Goal: Information Seeking & Learning: Learn about a topic

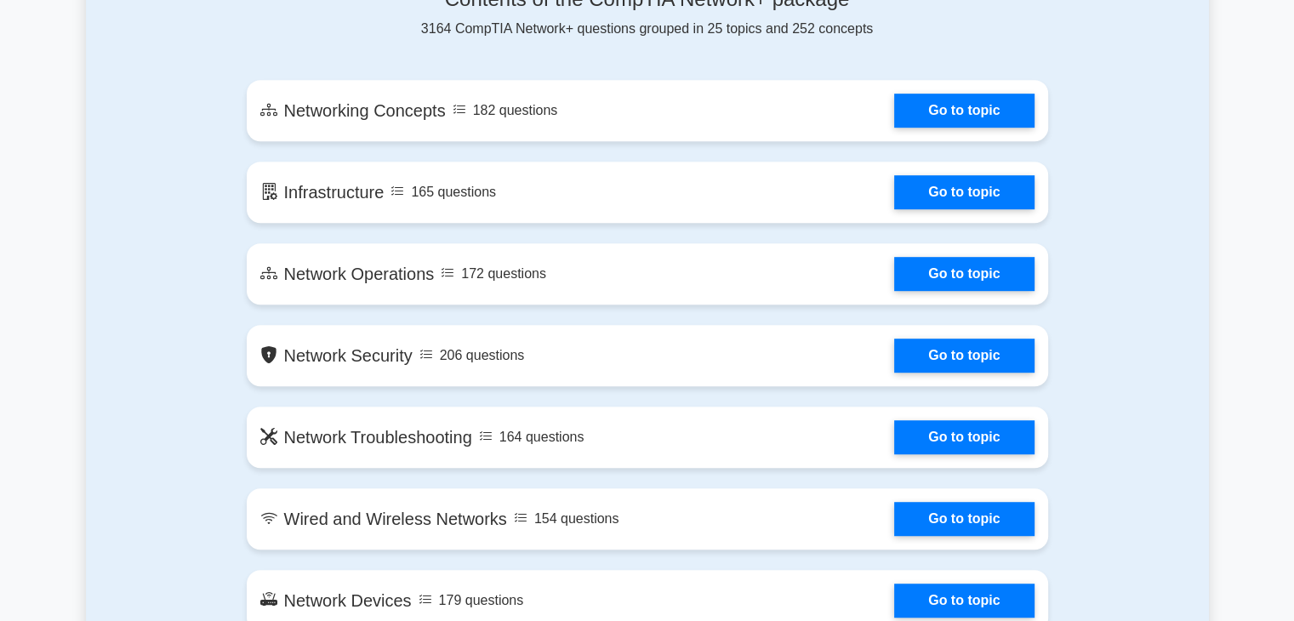
scroll to position [950, 0]
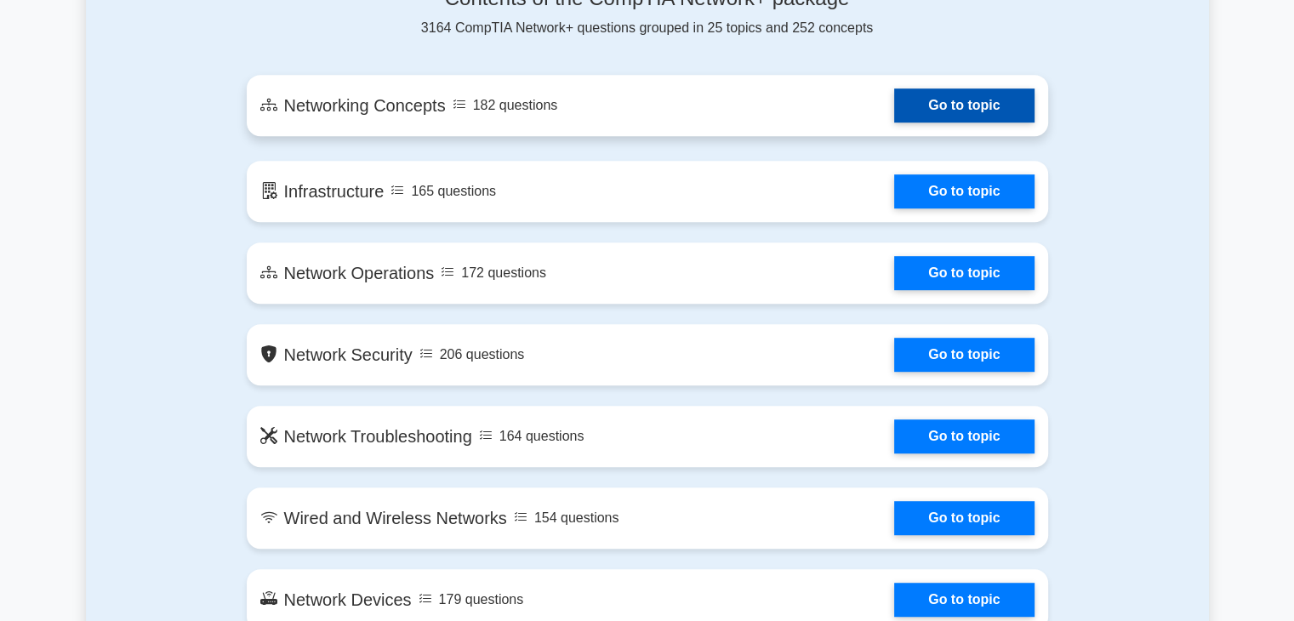
click at [933, 107] on link "Go to topic" at bounding box center [964, 106] width 140 height 34
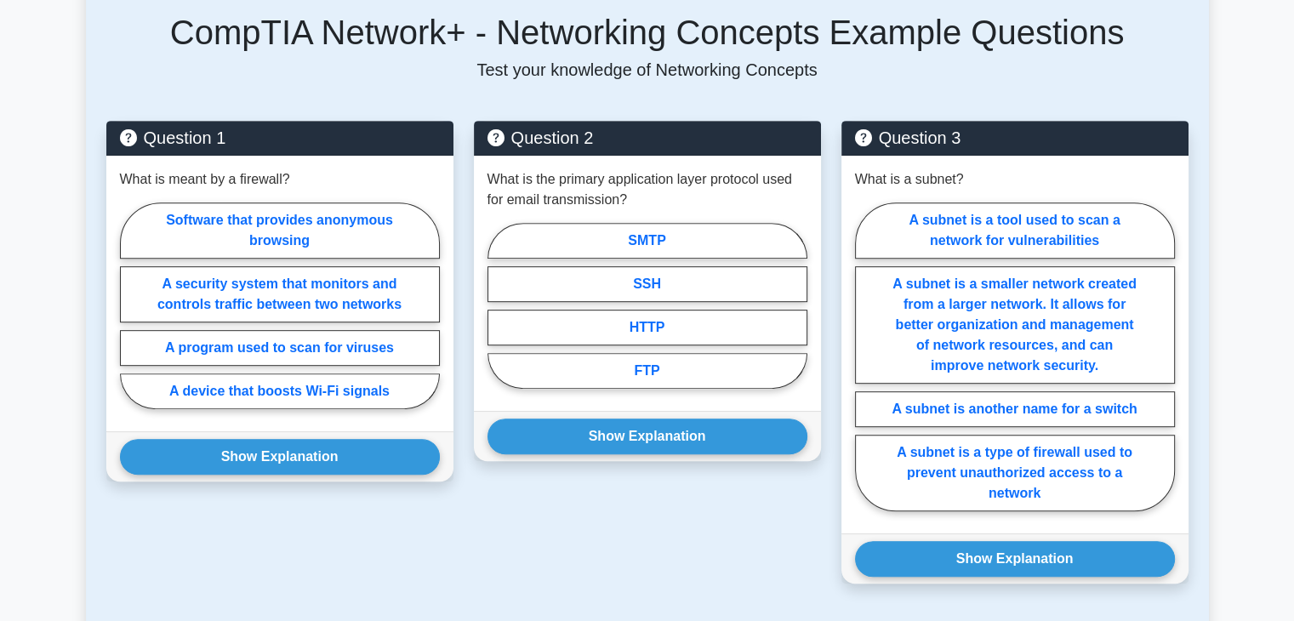
scroll to position [776, 0]
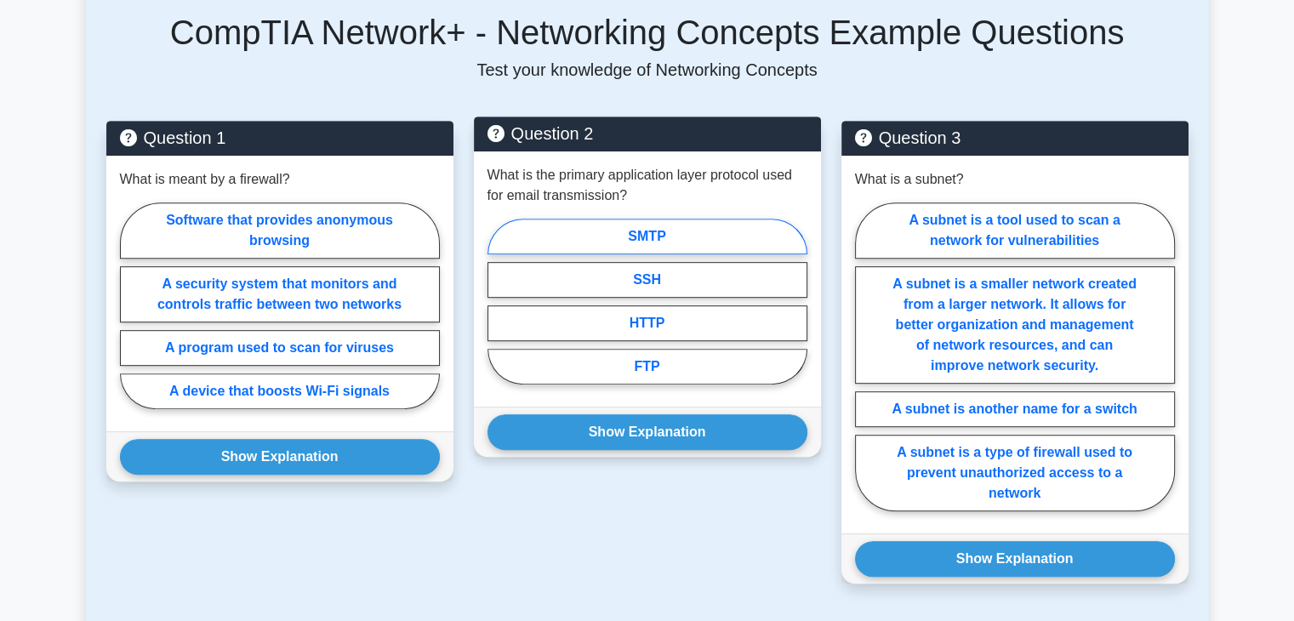
click at [613, 219] on label "SMTP" at bounding box center [648, 237] width 320 height 36
click at [499, 301] on input "SMTP" at bounding box center [493, 306] width 11 height 11
radio input "true"
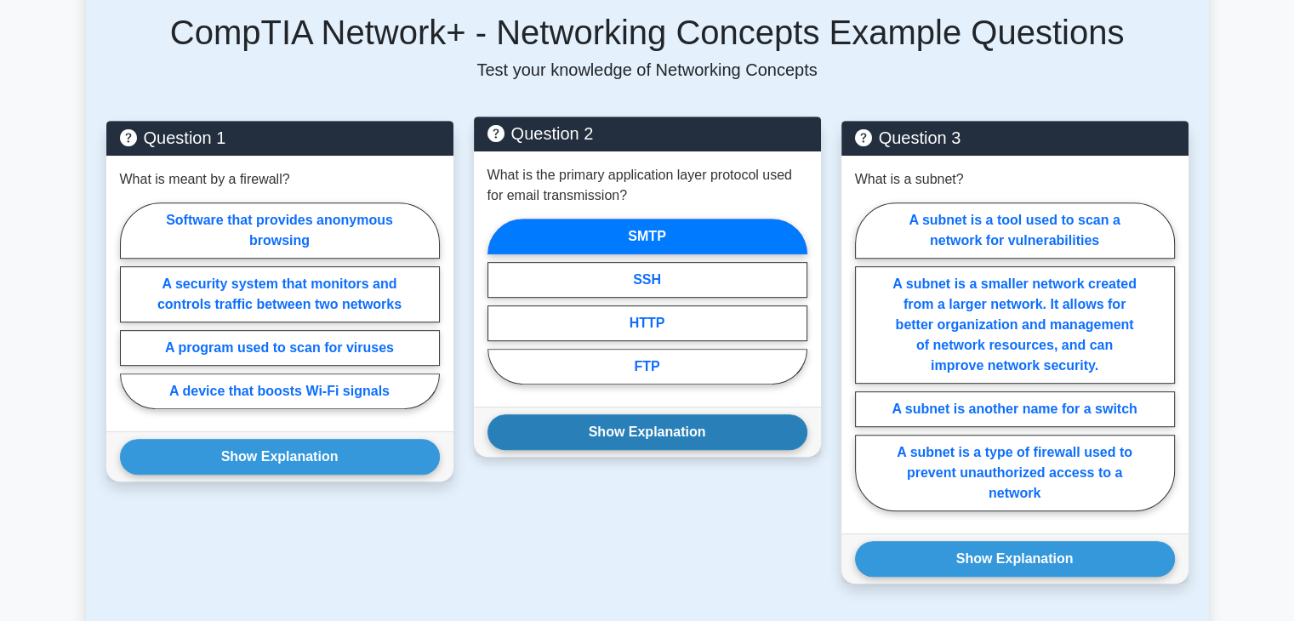
click at [598, 414] on button "Show Explanation" at bounding box center [648, 432] width 320 height 36
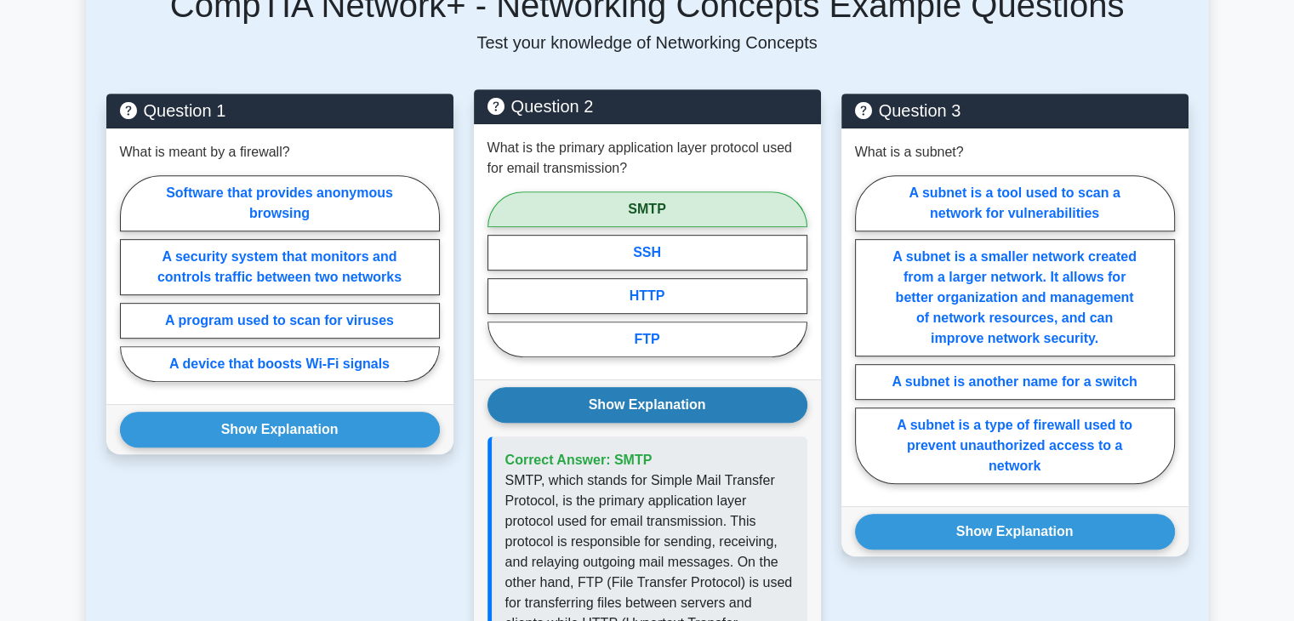
scroll to position [802, 0]
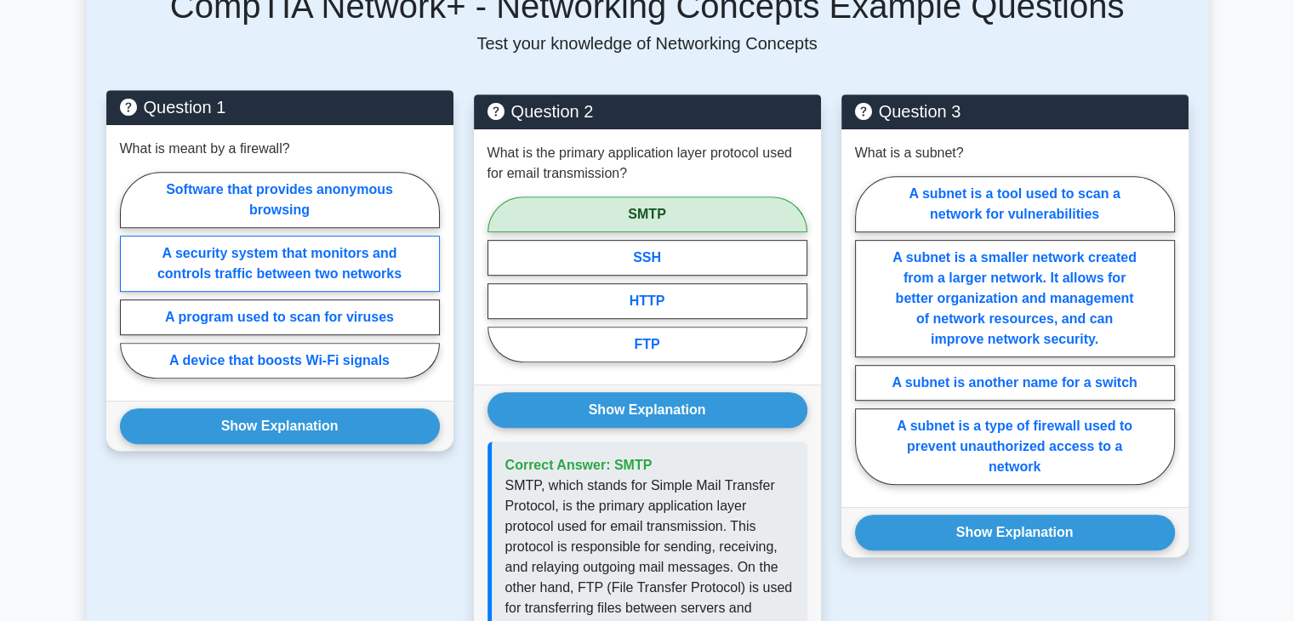
click at [357, 262] on label "A security system that monitors and controls traffic between two networks" at bounding box center [280, 264] width 320 height 56
click at [131, 275] on input "A security system that monitors and controls traffic between two networks" at bounding box center [125, 280] width 11 height 11
radio input "true"
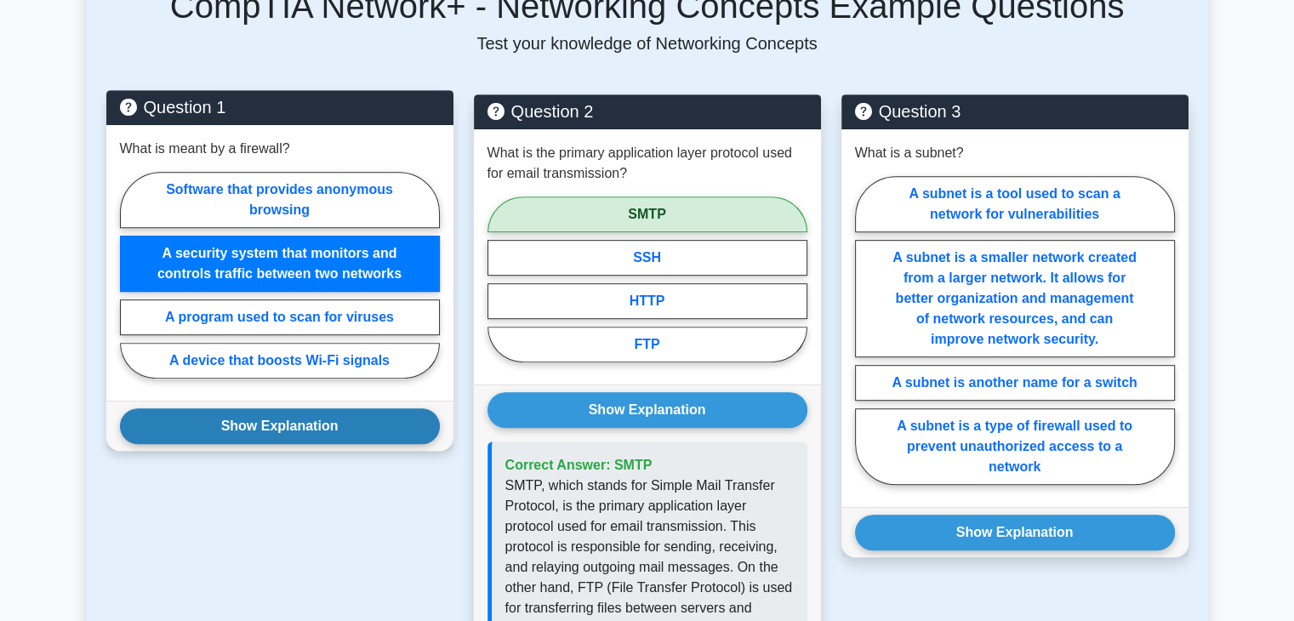
click at [349, 414] on button "Show Explanation" at bounding box center [280, 426] width 320 height 36
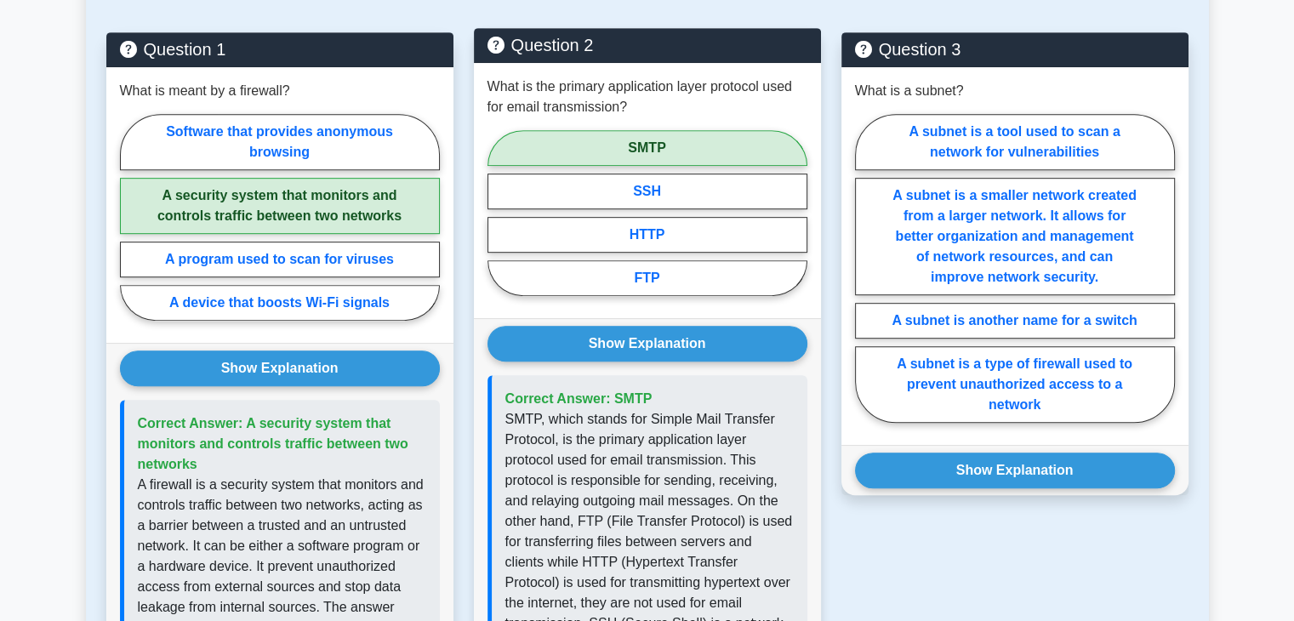
scroll to position [866, 0]
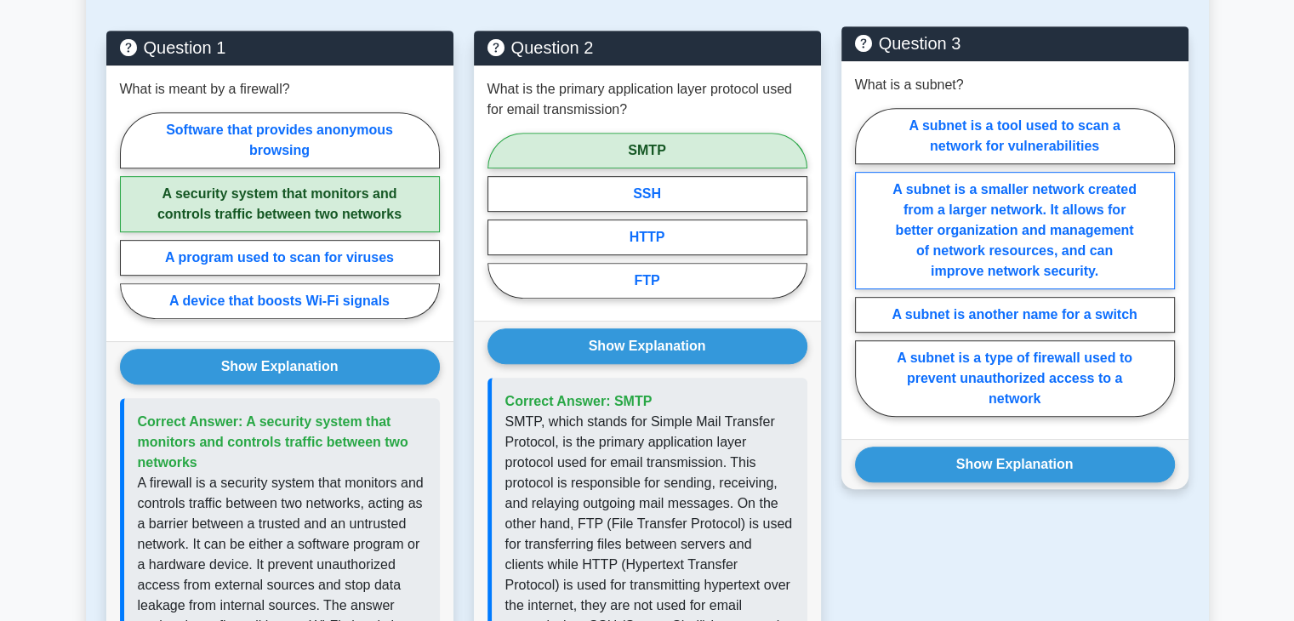
click at [921, 242] on label "A subnet is a smaller network created from a larger network. It allows for bett…" at bounding box center [1015, 230] width 320 height 117
click at [866, 262] on input "A subnet is a smaller network created from a larger network. It allows for bett…" at bounding box center [860, 267] width 11 height 11
radio input "true"
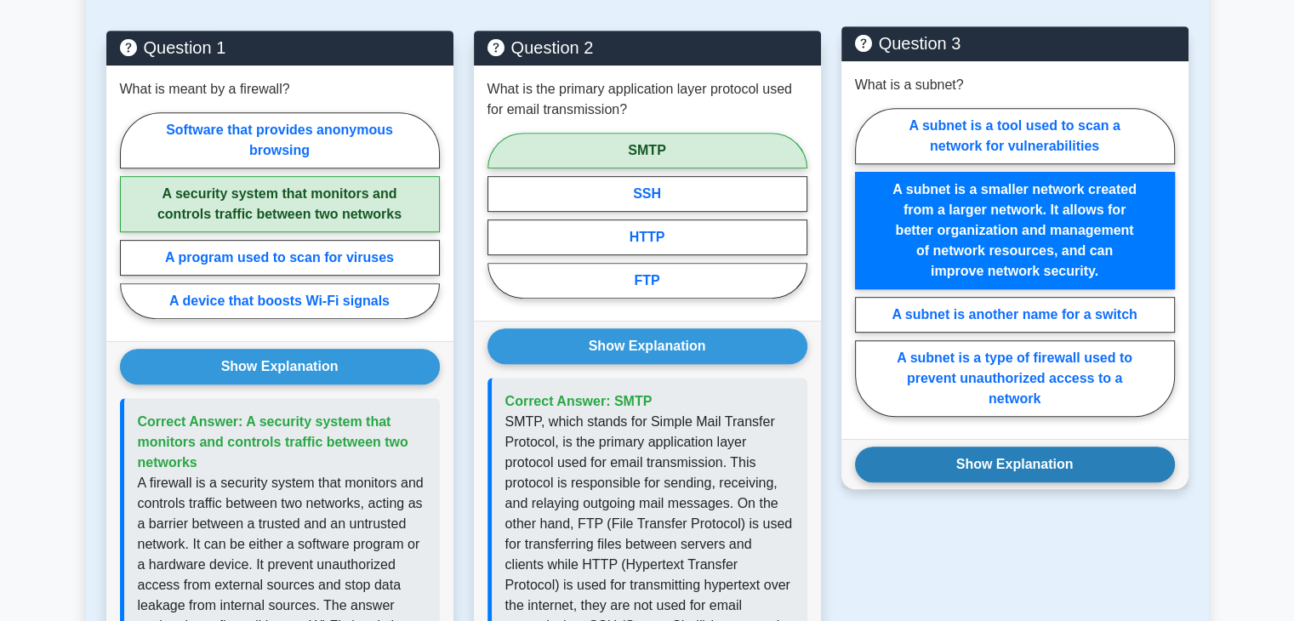
click at [957, 447] on button "Show Explanation" at bounding box center [1015, 465] width 320 height 36
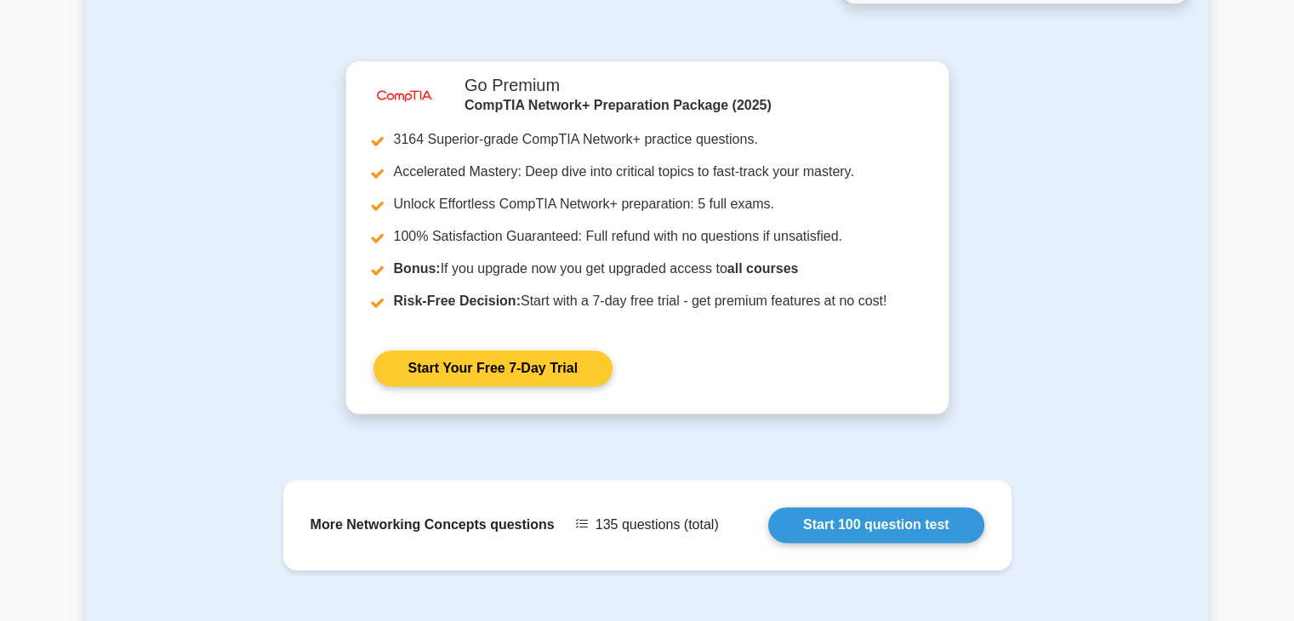
scroll to position [1990, 0]
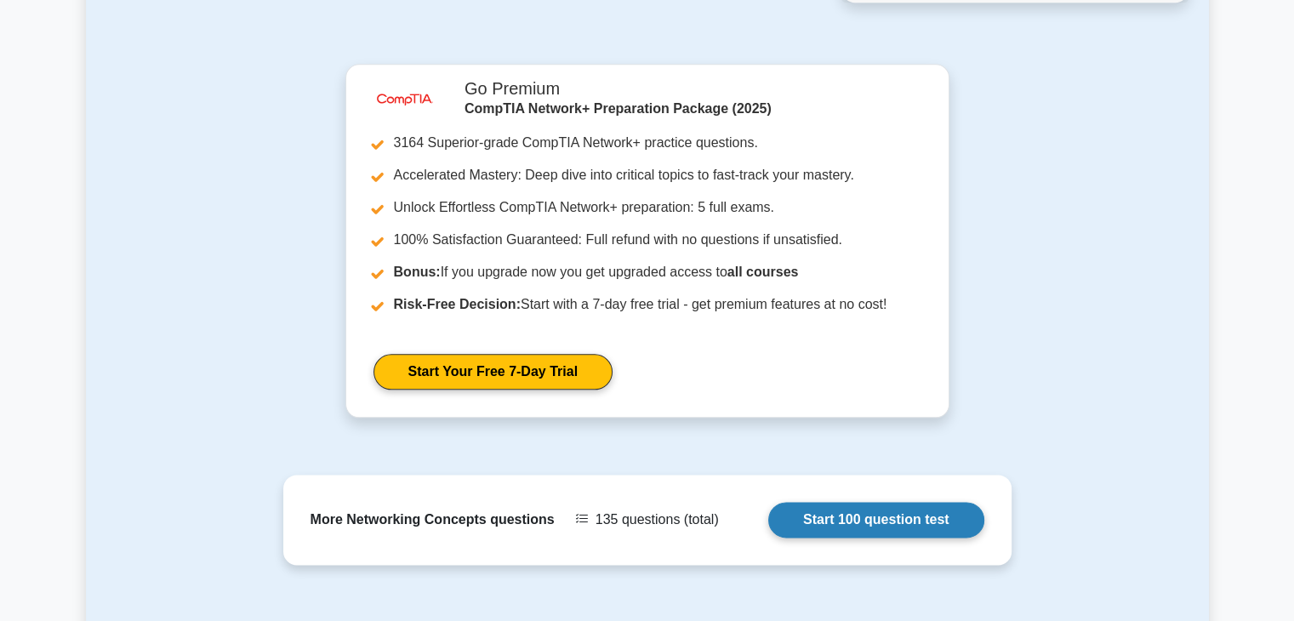
click at [819, 502] on link "Start 100 question test" at bounding box center [876, 520] width 216 height 36
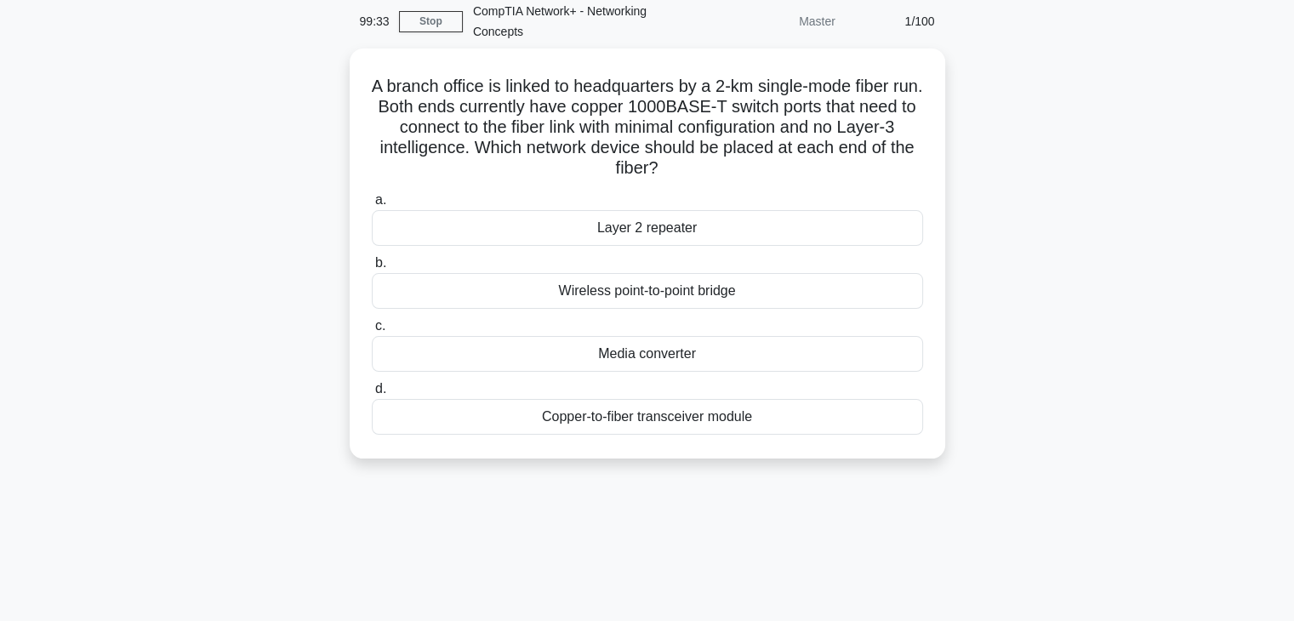
scroll to position [73, 0]
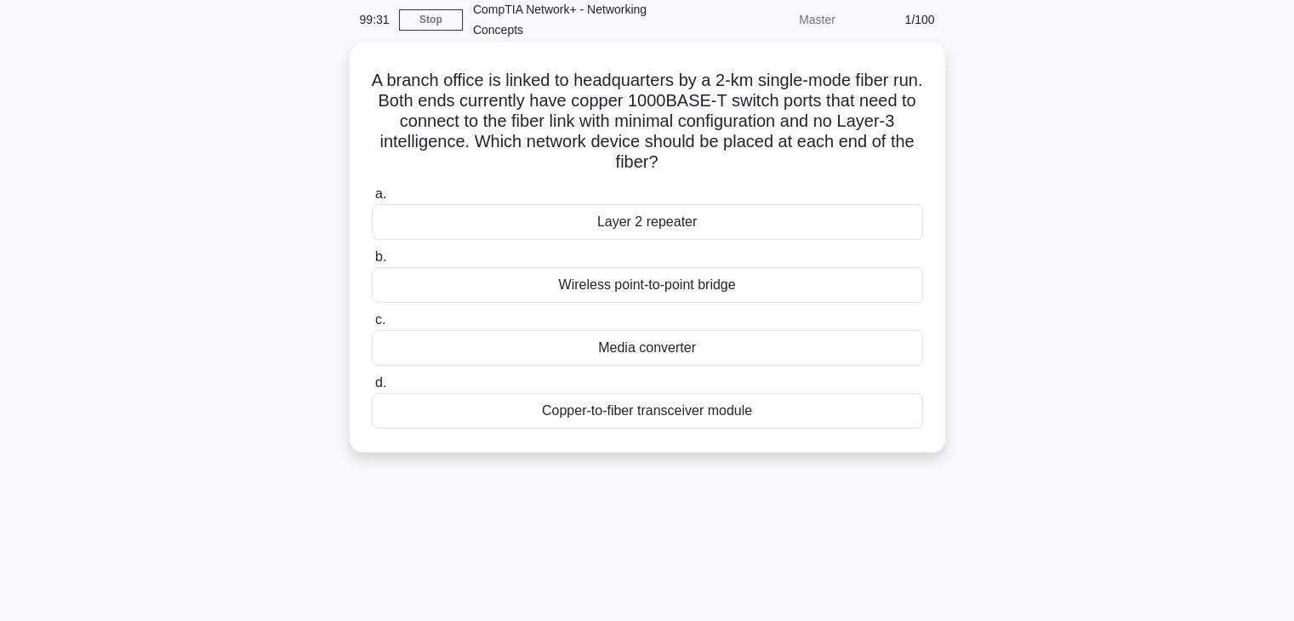
click at [723, 276] on div "Wireless point-to-point bridge" at bounding box center [647, 285] width 551 height 36
click at [372, 263] on input "b. Wireless point-to-point bridge" at bounding box center [372, 257] width 0 height 11
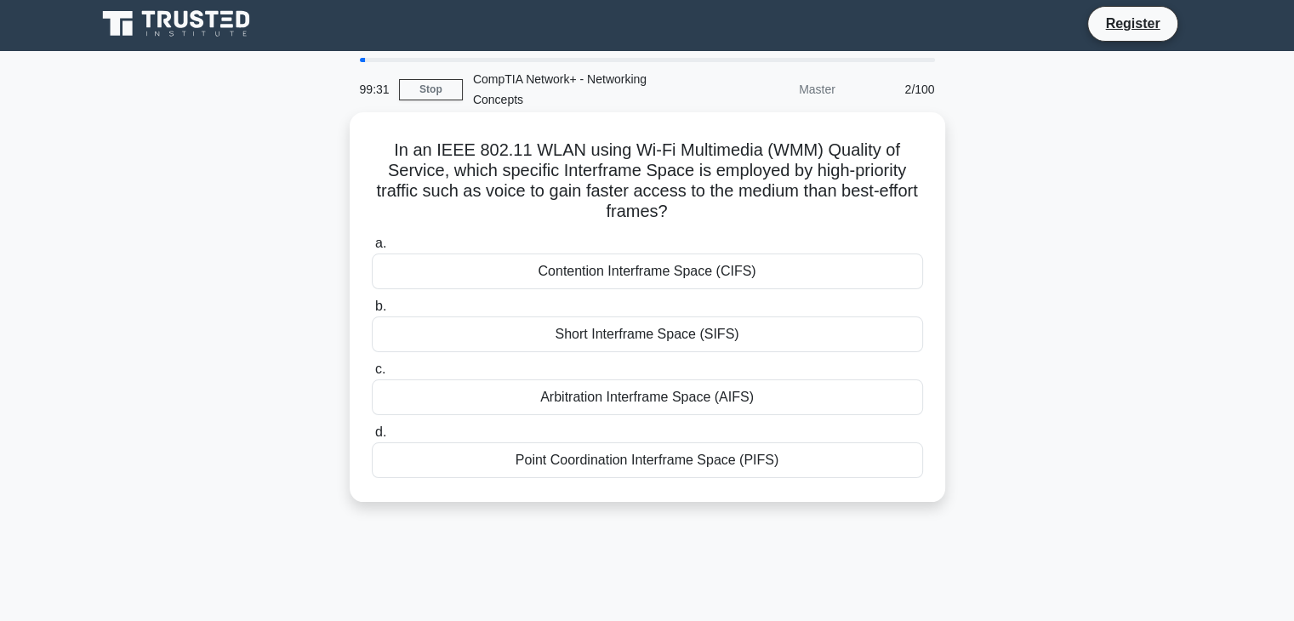
scroll to position [0, 0]
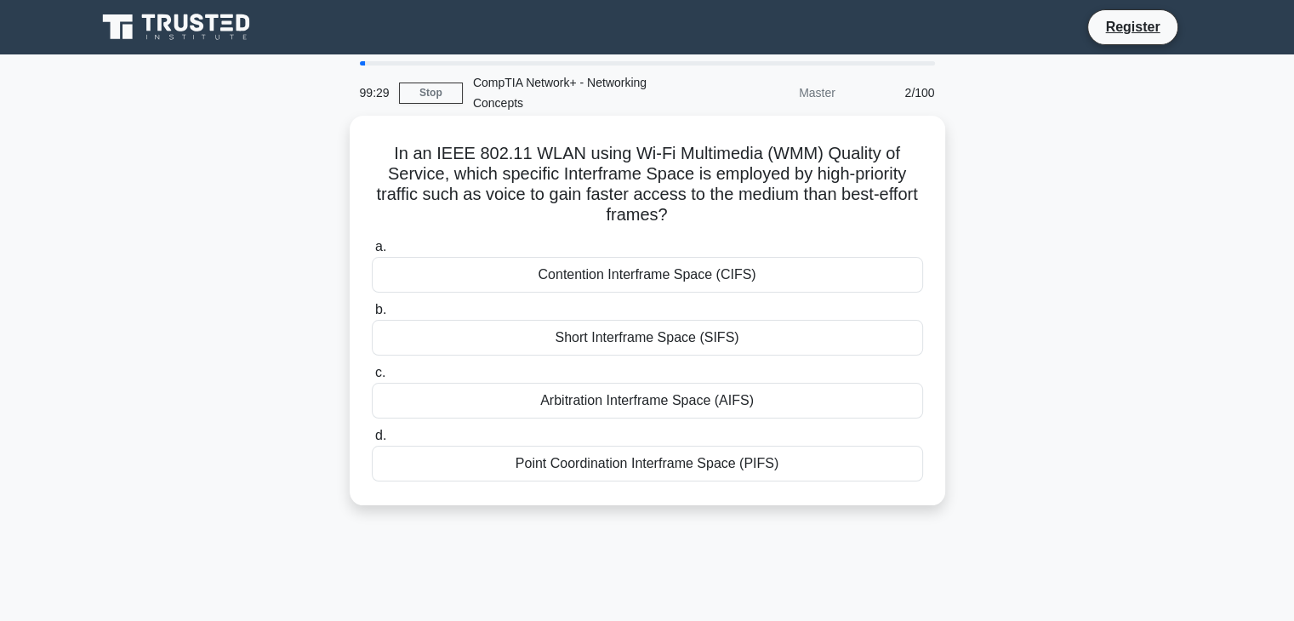
click at [685, 336] on div "Short Interframe Space (SIFS)" at bounding box center [647, 338] width 551 height 36
click at [372, 316] on input "b. Short Interframe Space (SIFS)" at bounding box center [372, 310] width 0 height 11
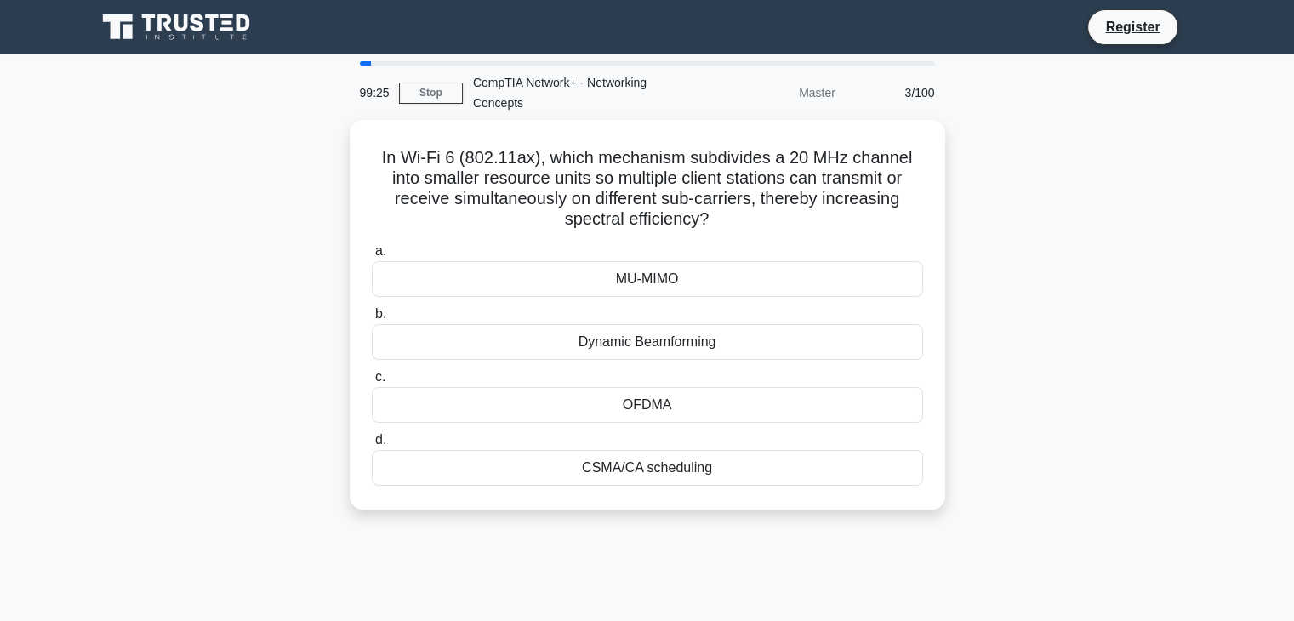
click at [685, 336] on div "Dynamic Beamforming" at bounding box center [647, 342] width 551 height 36
click at [372, 320] on input "b. Dynamic Beamforming" at bounding box center [372, 314] width 0 height 11
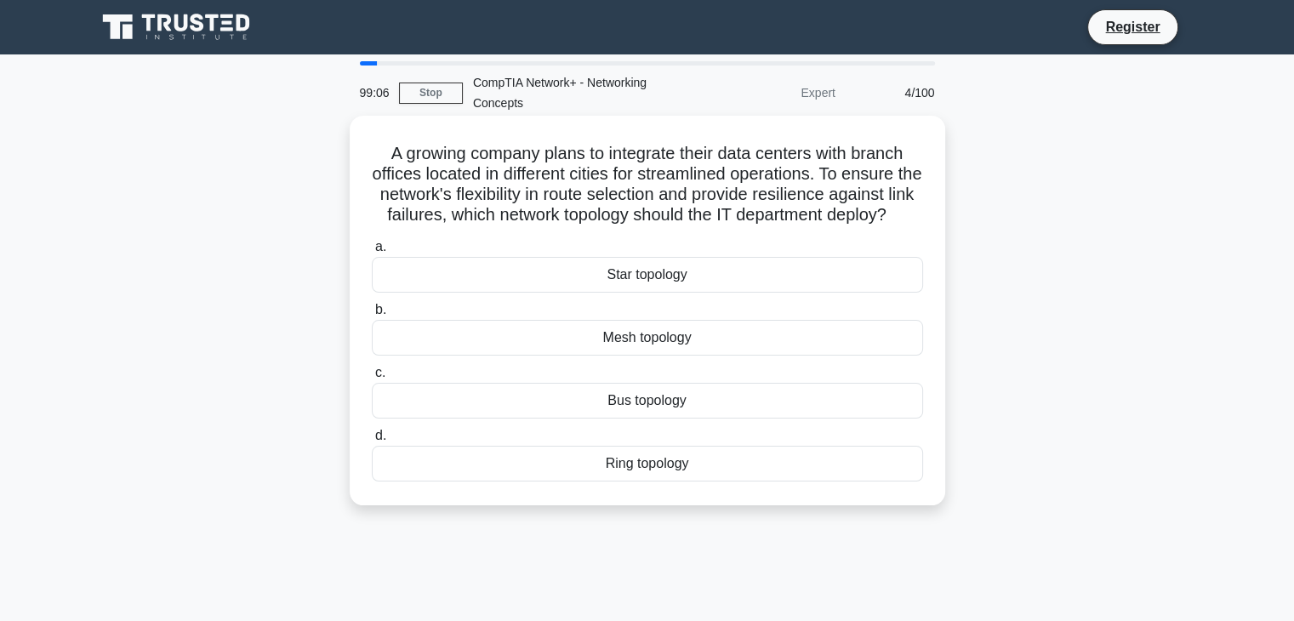
click at [632, 419] on div "Bus topology" at bounding box center [647, 401] width 551 height 36
click at [372, 379] on input "c. Bus topology" at bounding box center [372, 373] width 0 height 11
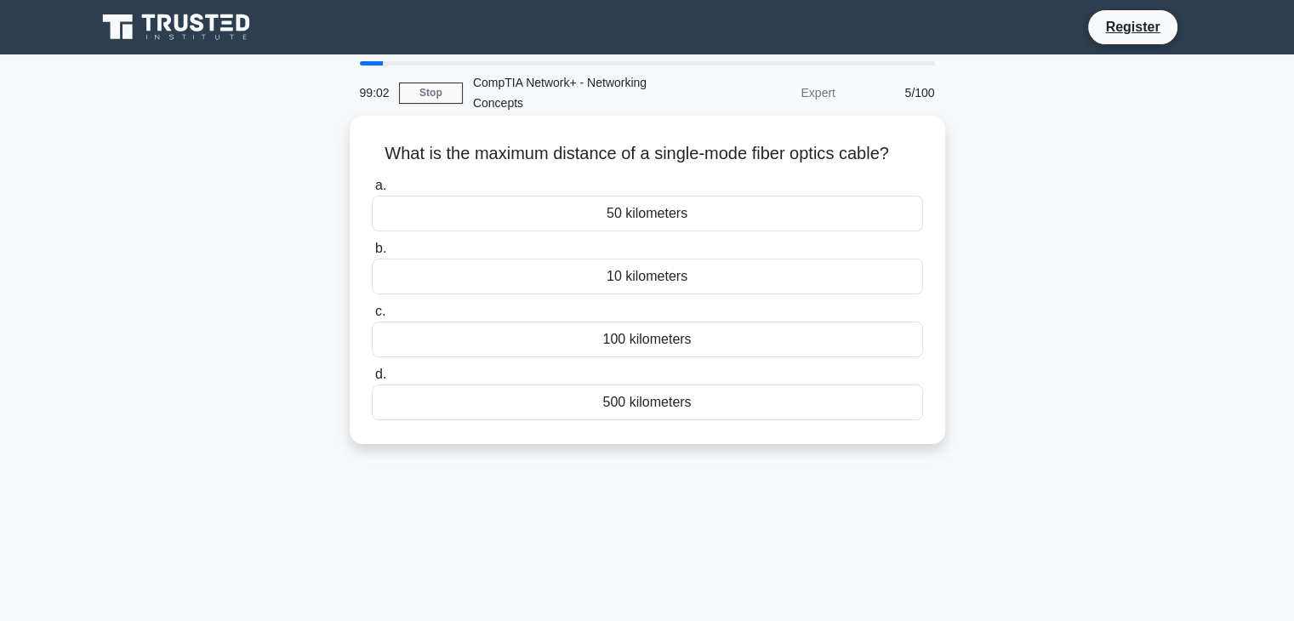
click at [614, 332] on div "100 kilometers" at bounding box center [647, 340] width 551 height 36
click at [372, 317] on input "c. 100 kilometers" at bounding box center [372, 311] width 0 height 11
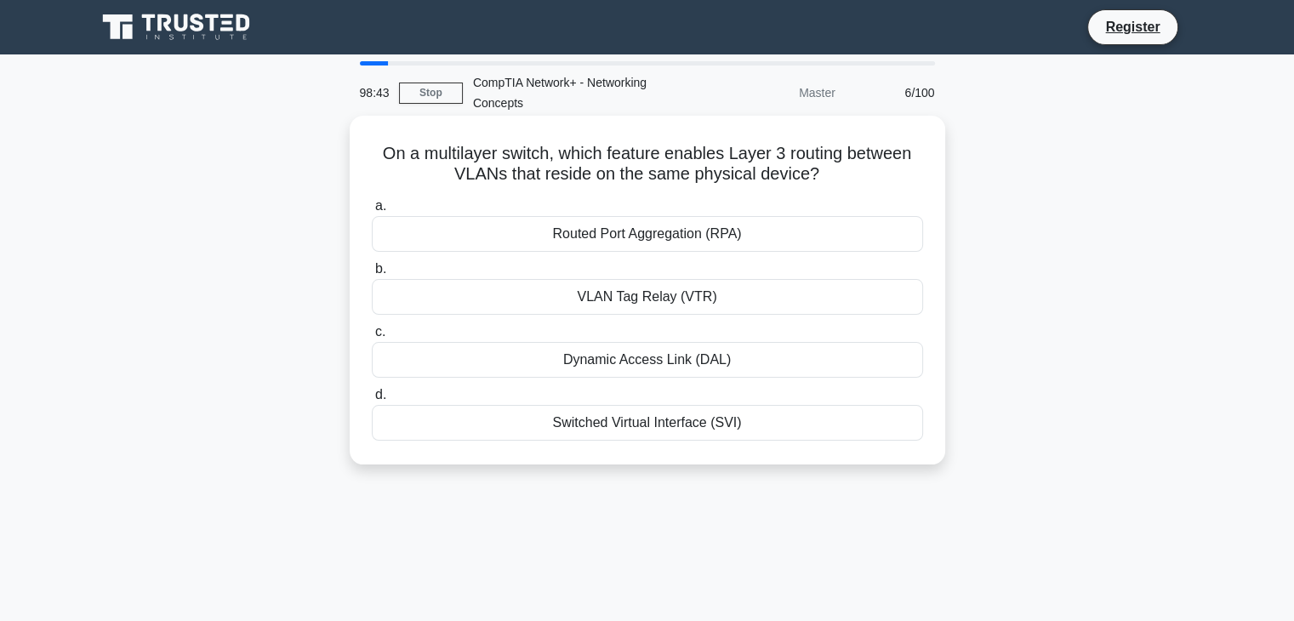
click at [631, 243] on div "Routed Port Aggregation (RPA)" at bounding box center [647, 234] width 551 height 36
click at [372, 212] on input "a. Routed Port Aggregation (RPA)" at bounding box center [372, 206] width 0 height 11
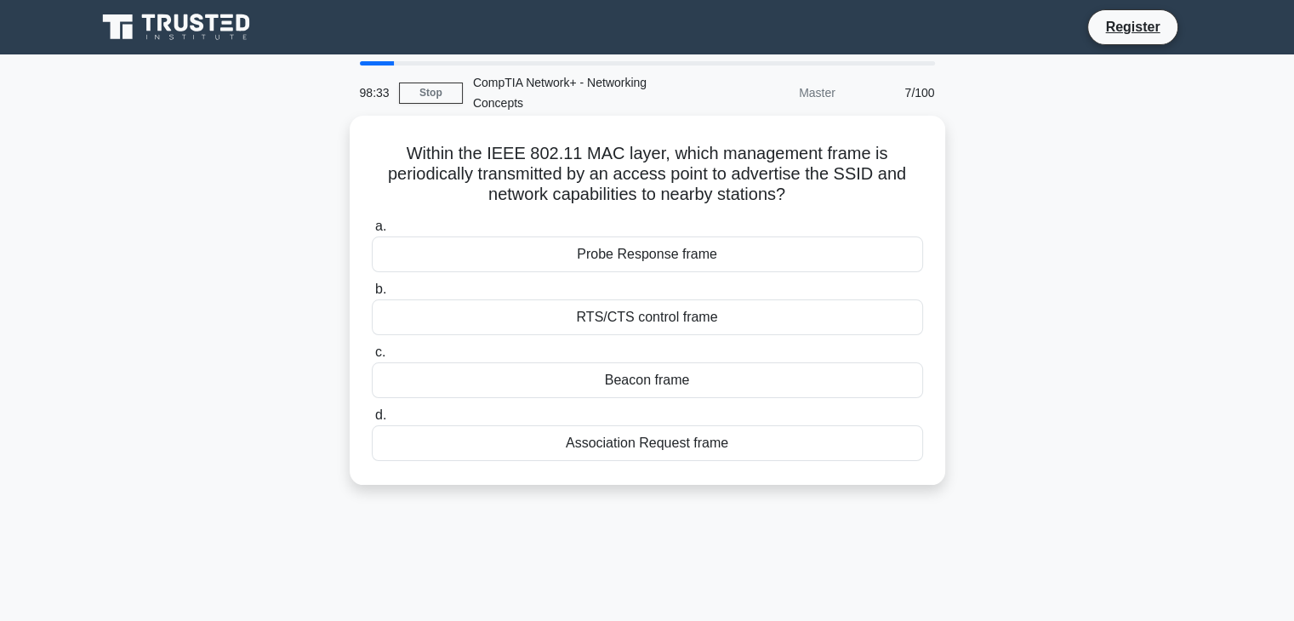
click at [663, 323] on div "RTS/CTS control frame" at bounding box center [647, 318] width 551 height 36
click at [372, 295] on input "b. RTS/CTS control frame" at bounding box center [372, 289] width 0 height 11
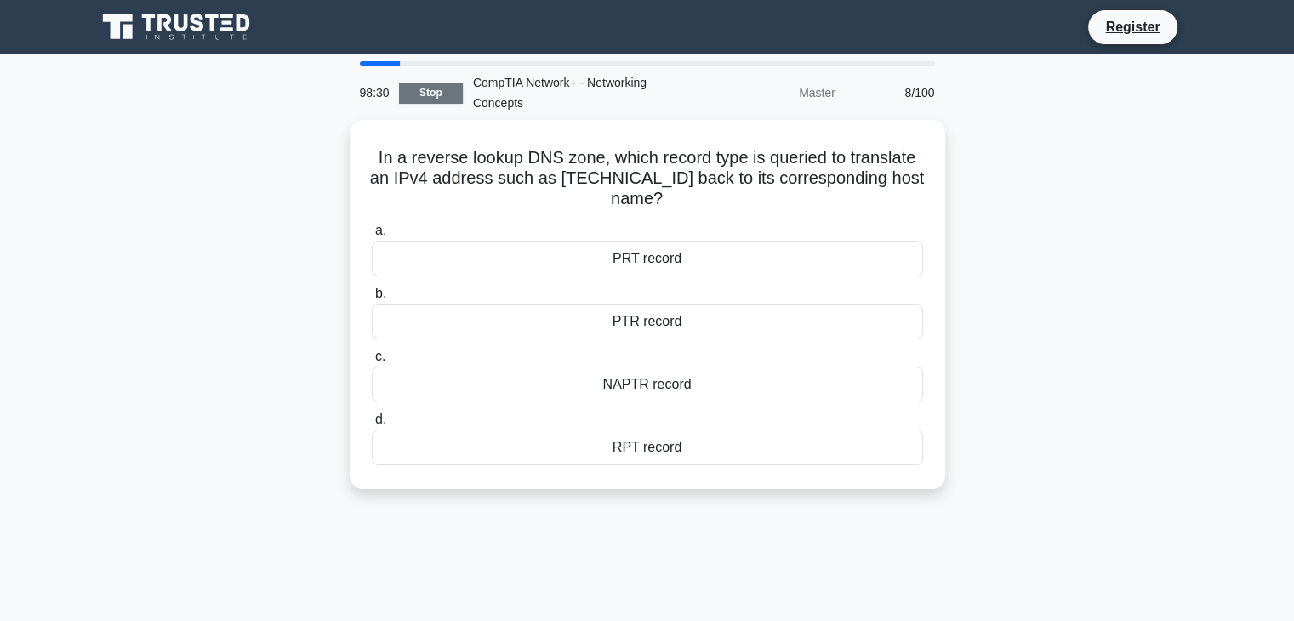
click at [443, 89] on link "Stop" at bounding box center [431, 93] width 64 height 21
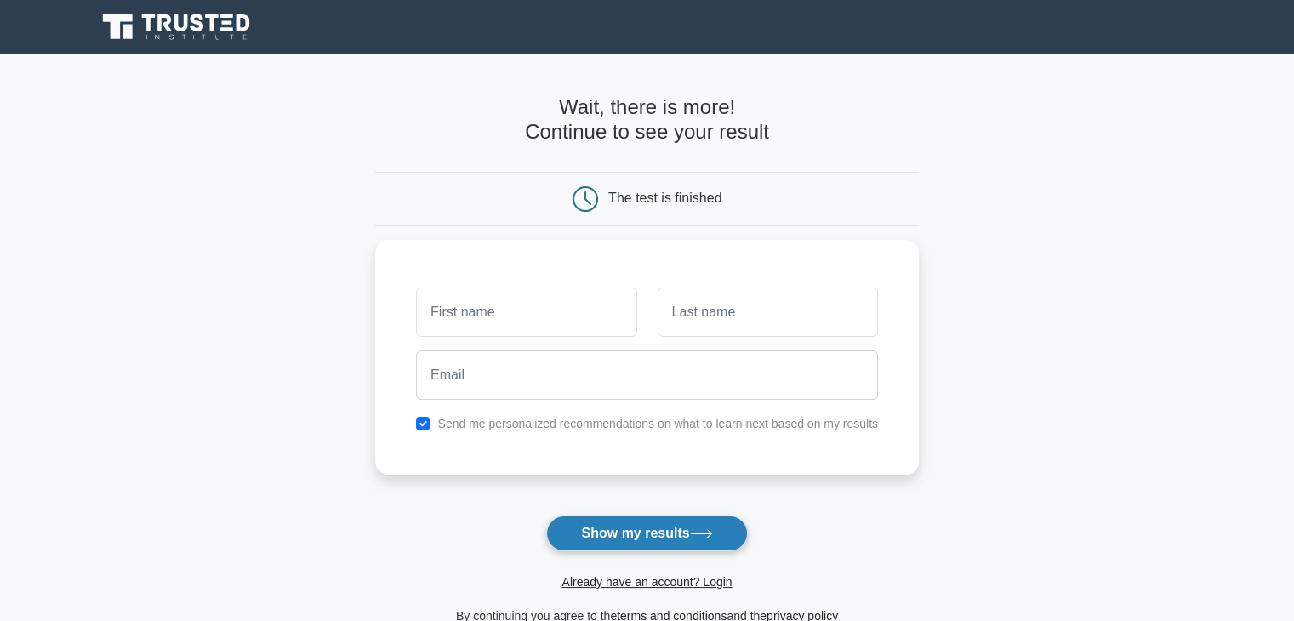
click at [682, 528] on button "Show my results" at bounding box center [646, 534] width 201 height 36
